Goal: Information Seeking & Learning: Learn about a topic

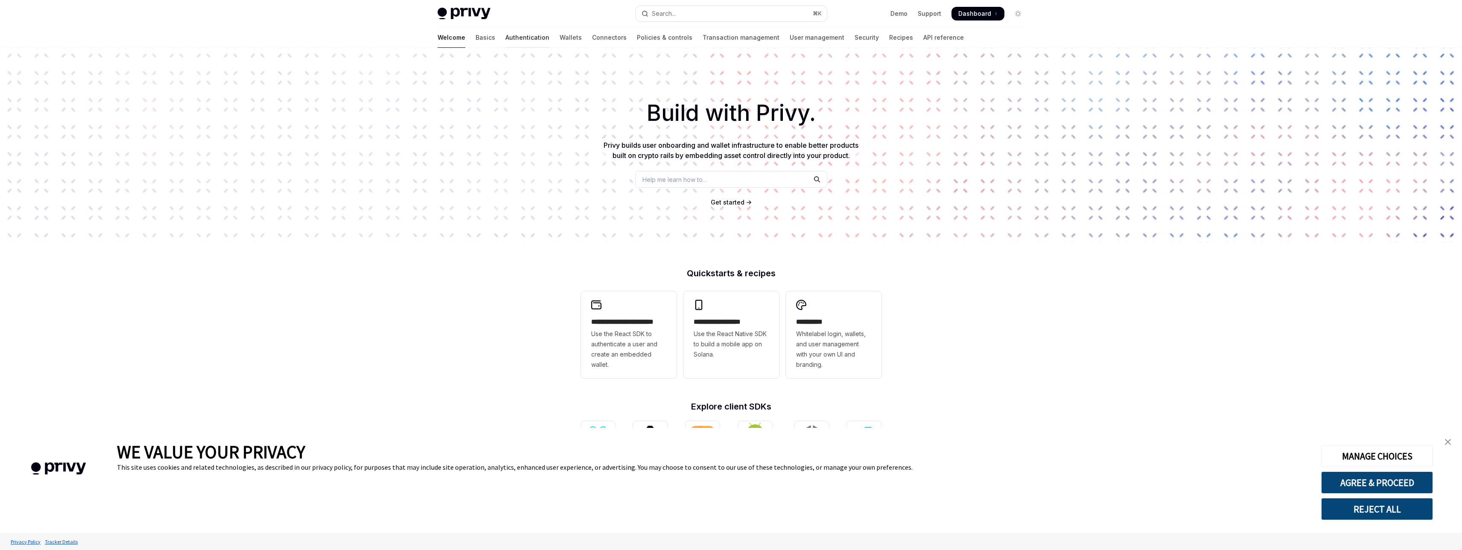
click at [505, 39] on link "Authentication" at bounding box center [527, 37] width 44 height 20
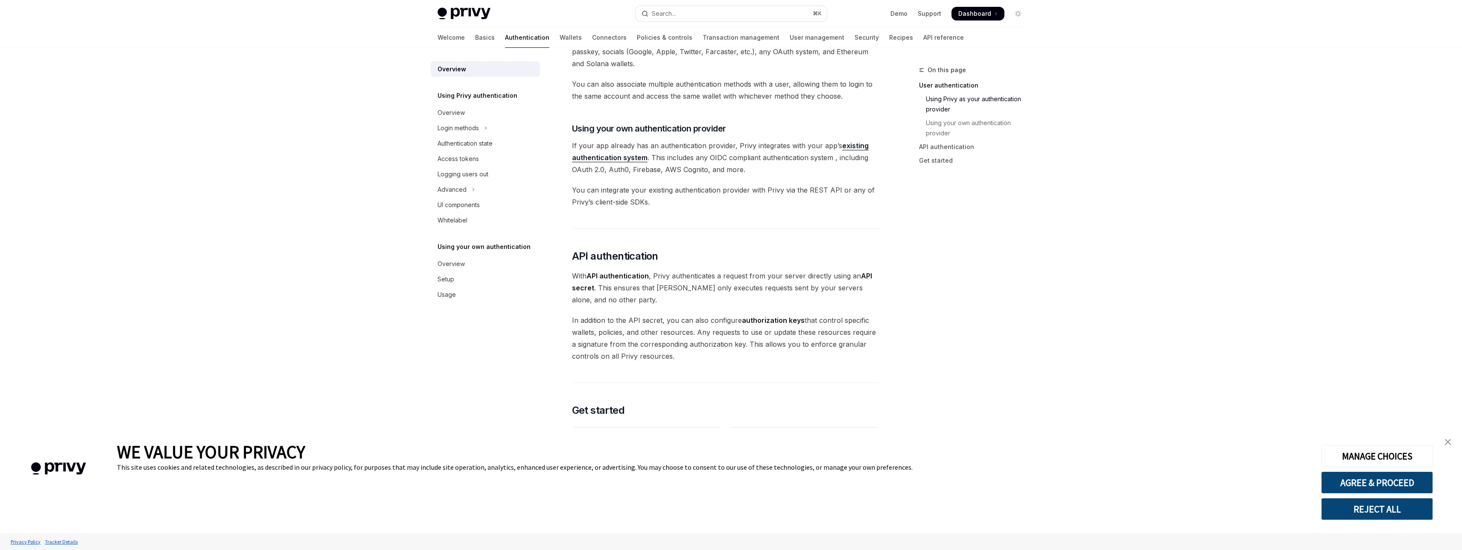
scroll to position [533, 0]
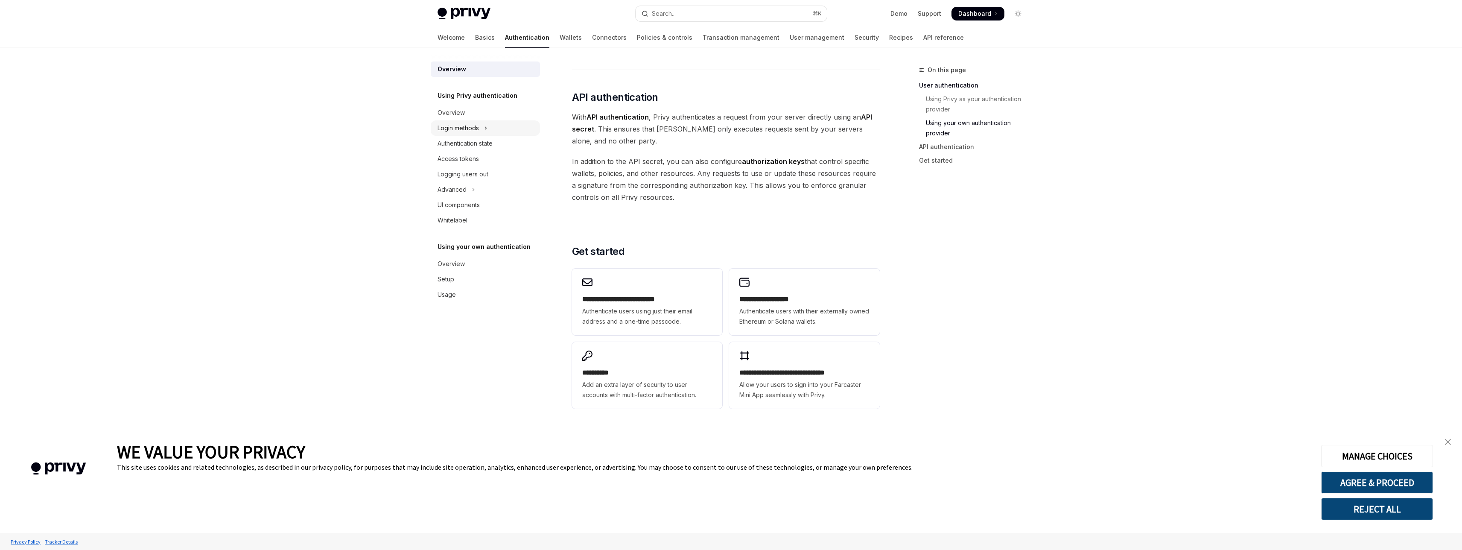
click at [459, 125] on div "Login methods" at bounding box center [457, 128] width 41 height 10
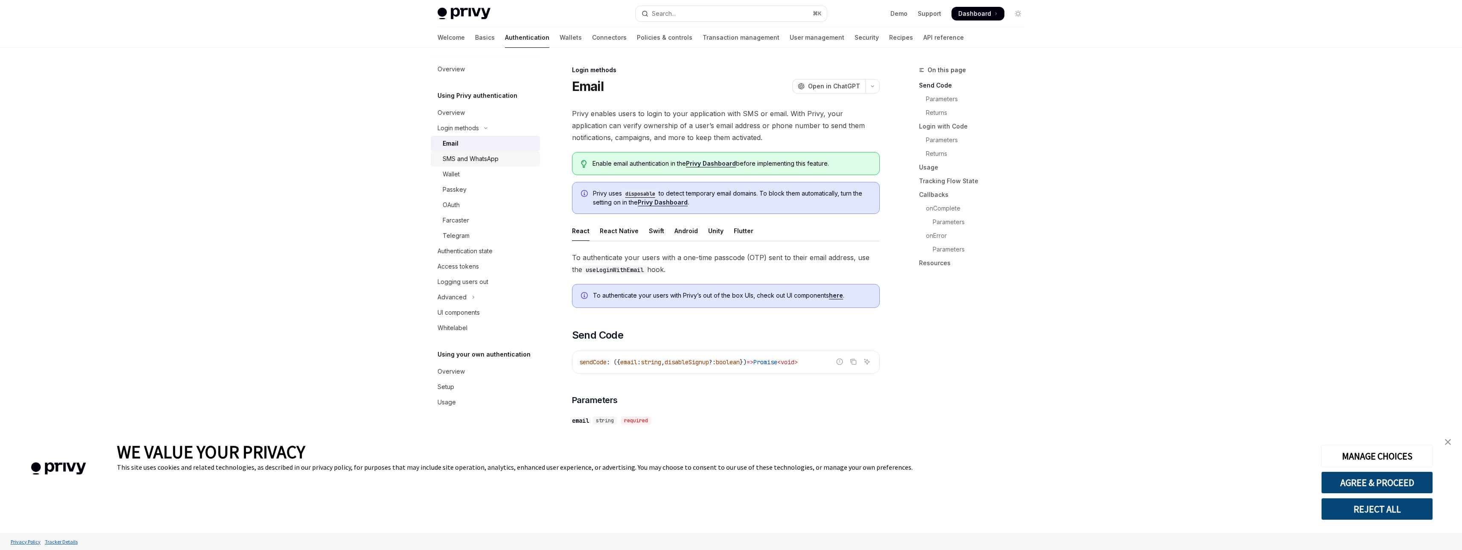
click at [461, 163] on div "SMS and WhatsApp" at bounding box center [471, 159] width 56 height 10
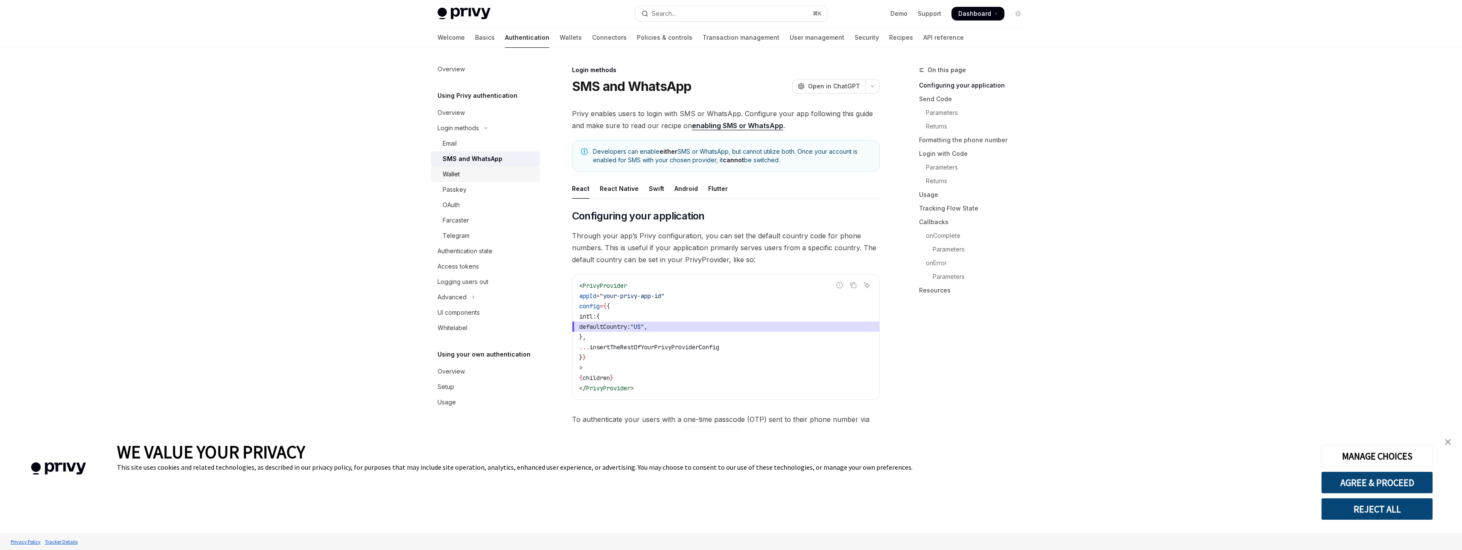
click at [455, 175] on div "Wallet" at bounding box center [451, 174] width 17 height 10
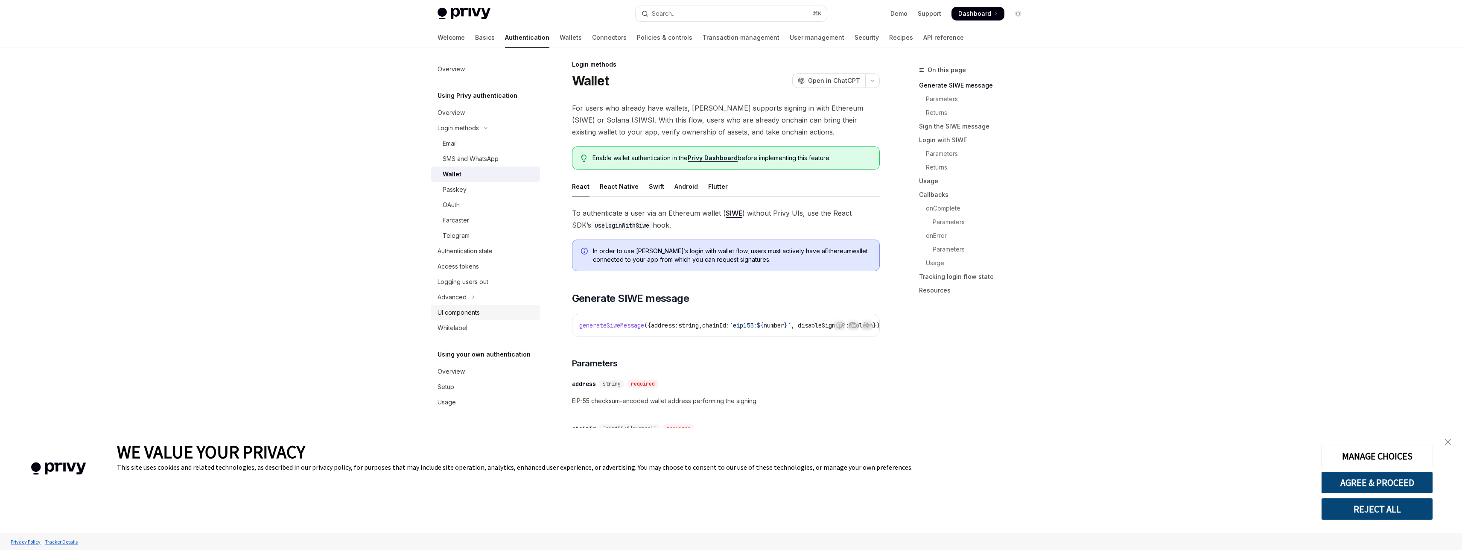
click at [467, 310] on div "UI components" at bounding box center [458, 312] width 42 height 10
type textarea "*"
